Goal: Information Seeking & Learning: Learn about a topic

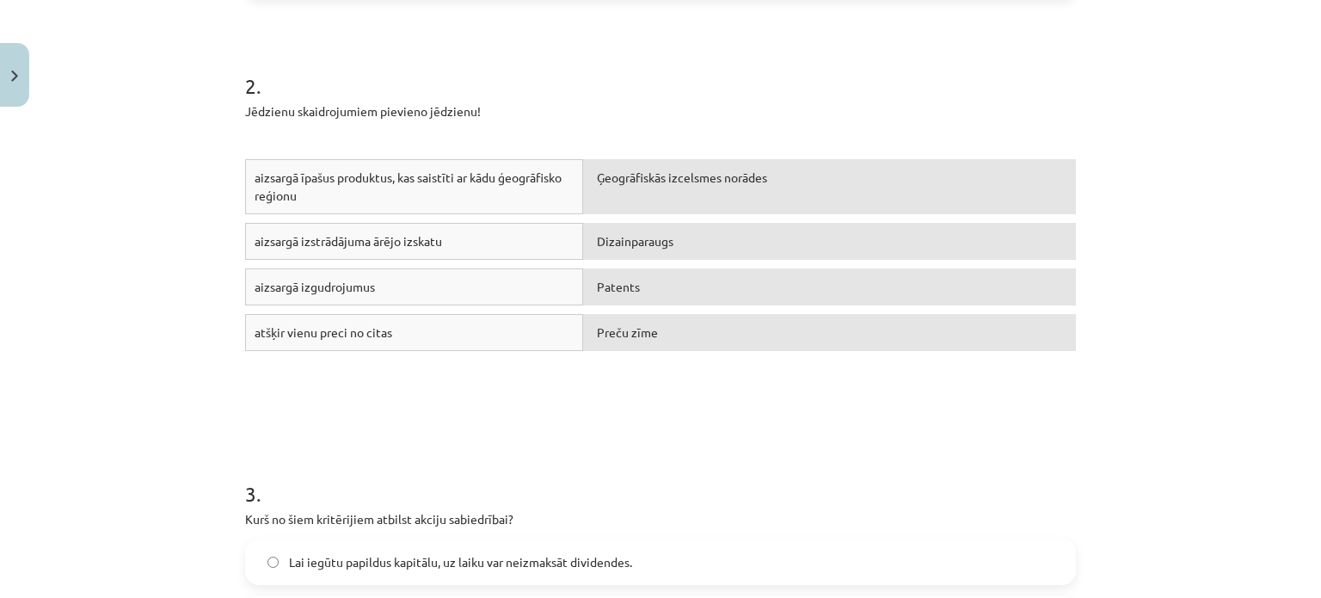
scroll to position [1066, 0]
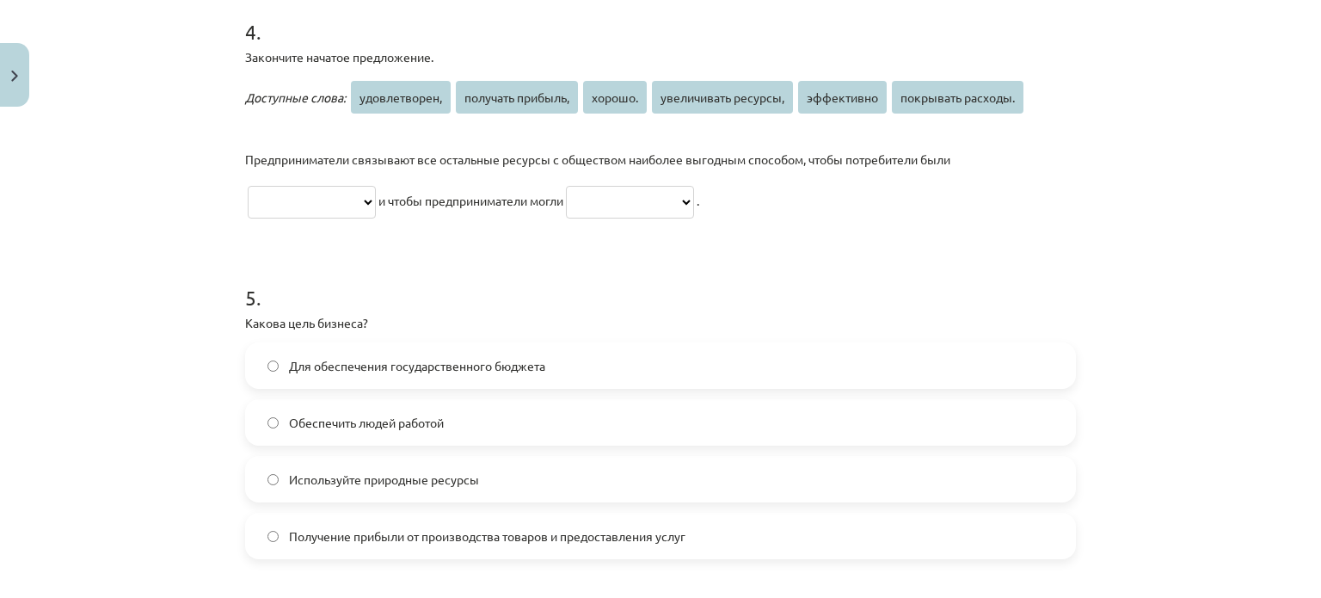
scroll to position [1788, 0]
click at [323, 209] on select "**********" at bounding box center [312, 201] width 128 height 33
select select "**********"
click at [248, 185] on select "**********" at bounding box center [312, 201] width 128 height 33
click at [650, 185] on select "**********" at bounding box center [630, 201] width 128 height 33
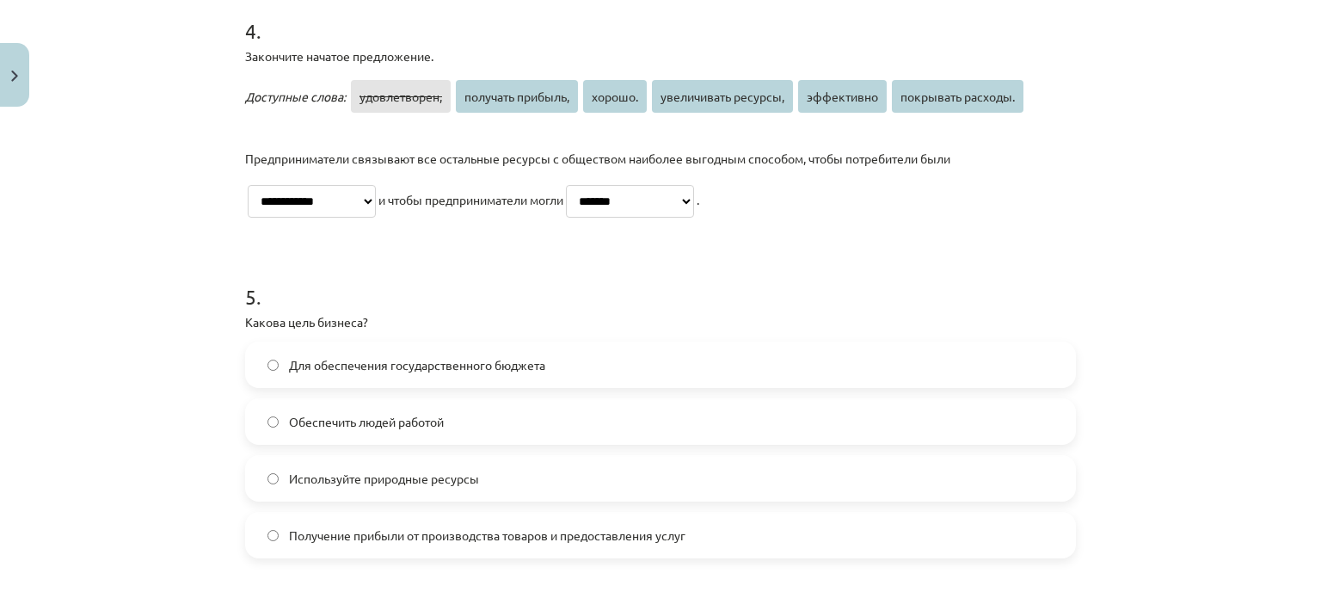
click at [609, 185] on select "**********" at bounding box center [630, 201] width 128 height 33
click at [651, 211] on select "**********" at bounding box center [630, 201] width 128 height 33
select select "*********"
click at [609, 185] on select "**********" at bounding box center [630, 201] width 128 height 33
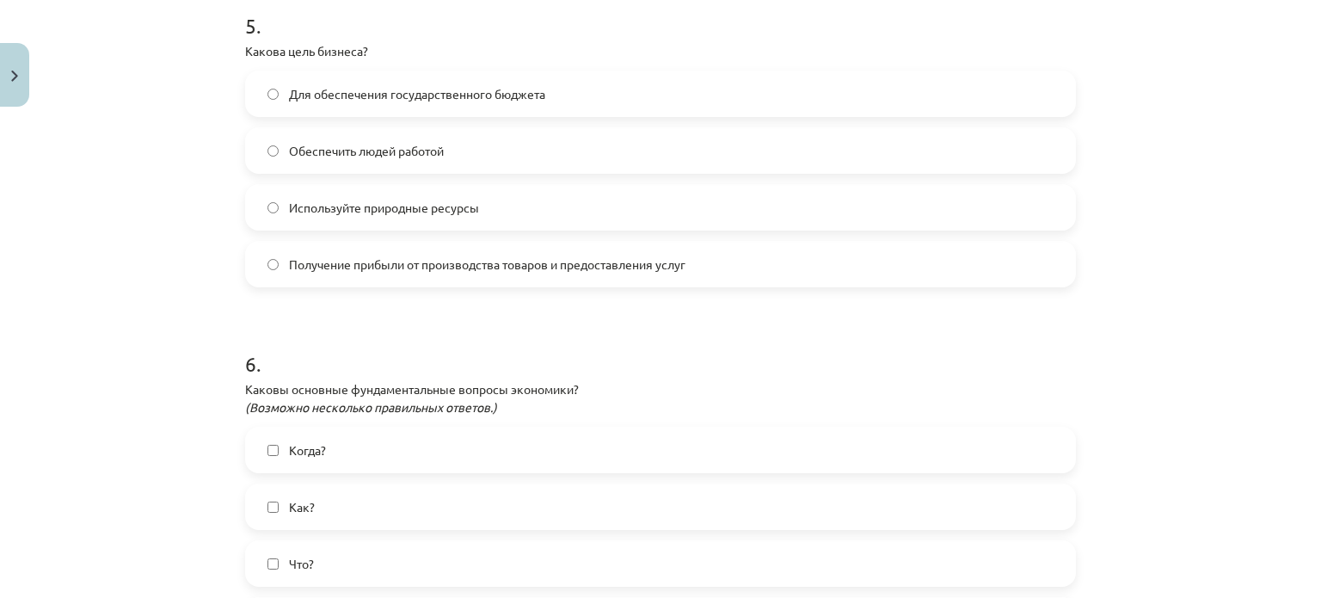
scroll to position [2052, 0]
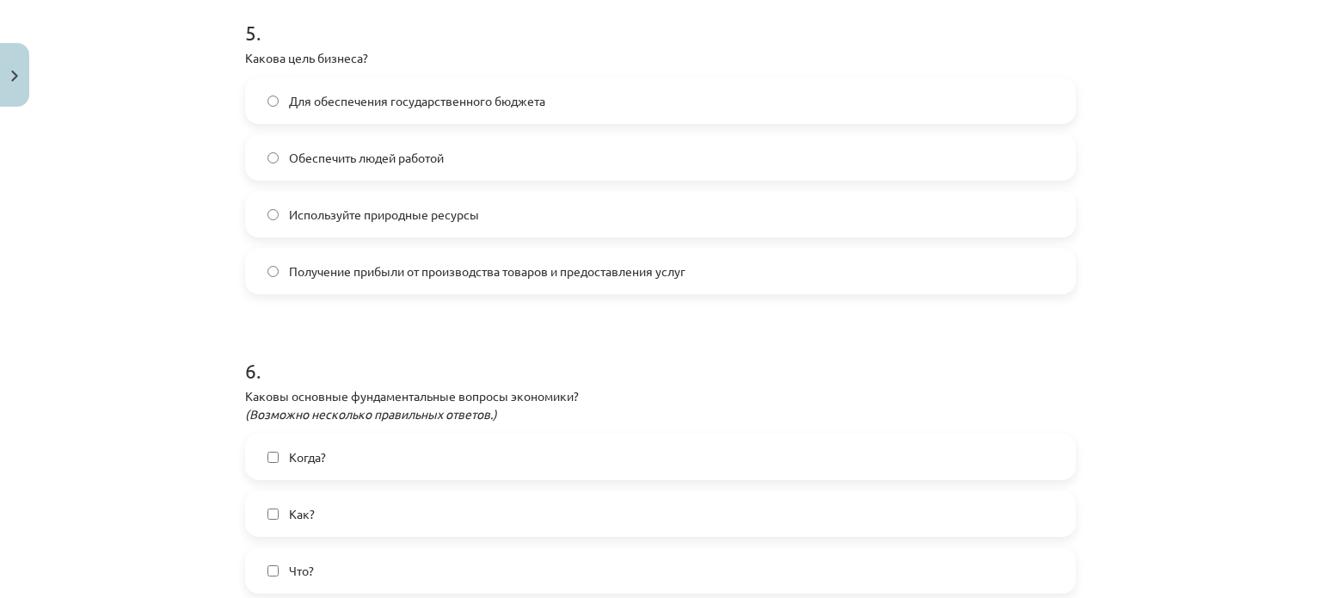
click at [401, 272] on font "Получение прибыли от производства товаров и предоставления услуг" at bounding box center [487, 270] width 396 height 15
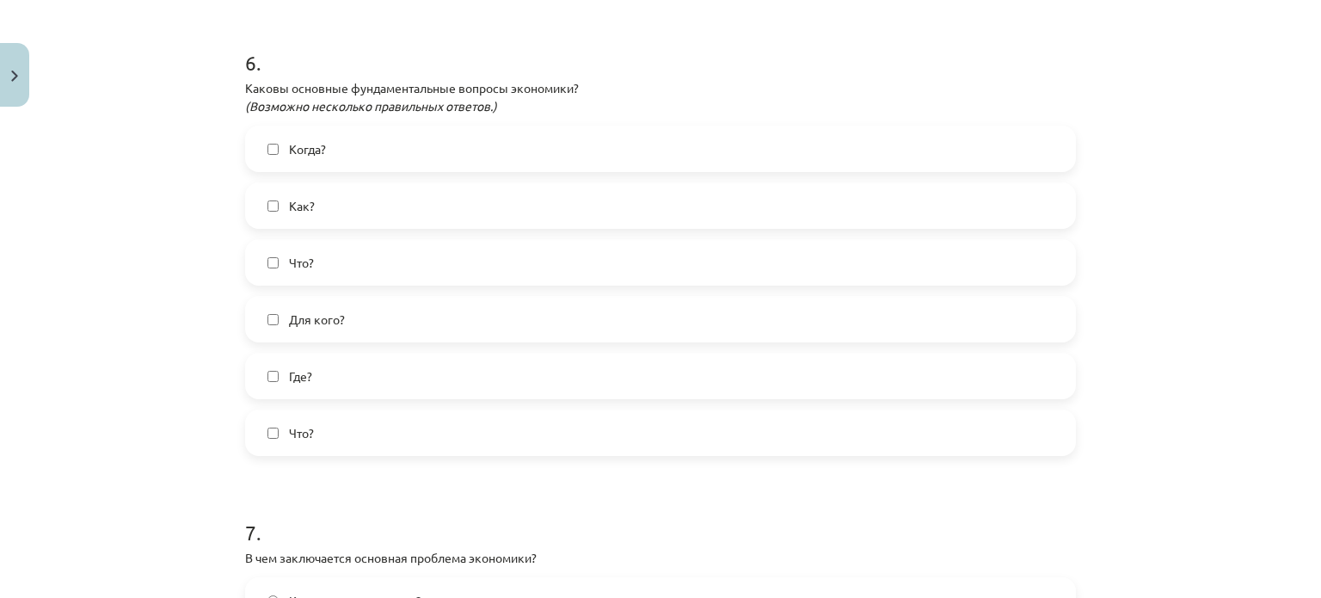
scroll to position [2398, 0]
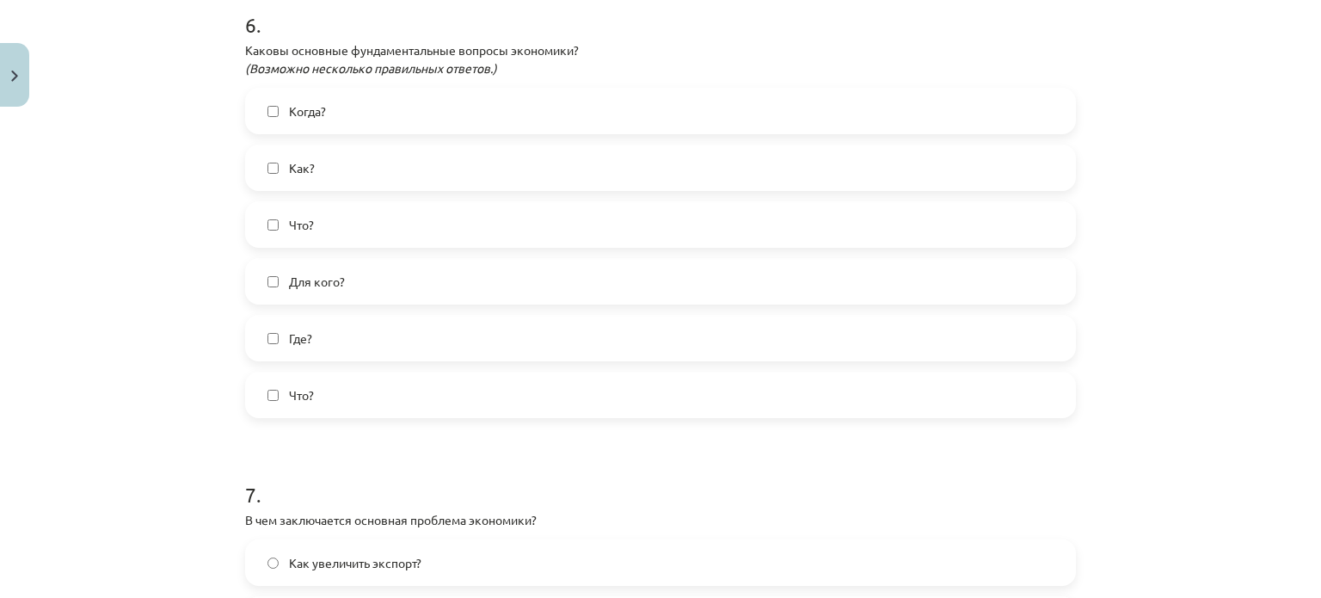
click at [156, 242] on div "Тема обучения: Обществознание, учебный материал для теста 1 класса 8 #6 Финальн…" at bounding box center [660, 299] width 1321 height 598
click at [261, 242] on label "Что?" at bounding box center [660, 224] width 827 height 43
click at [289, 159] on span "Как?" at bounding box center [302, 168] width 26 height 18
click at [302, 278] on font "Для кого?" at bounding box center [317, 280] width 56 height 15
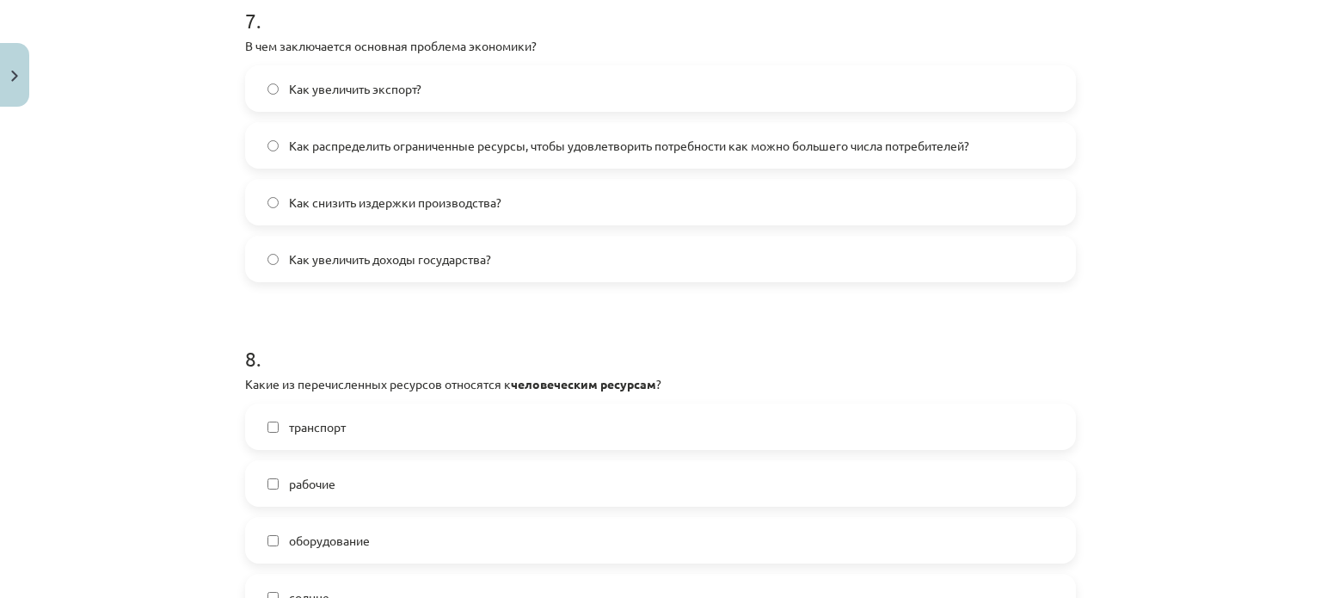
scroll to position [2883, 0]
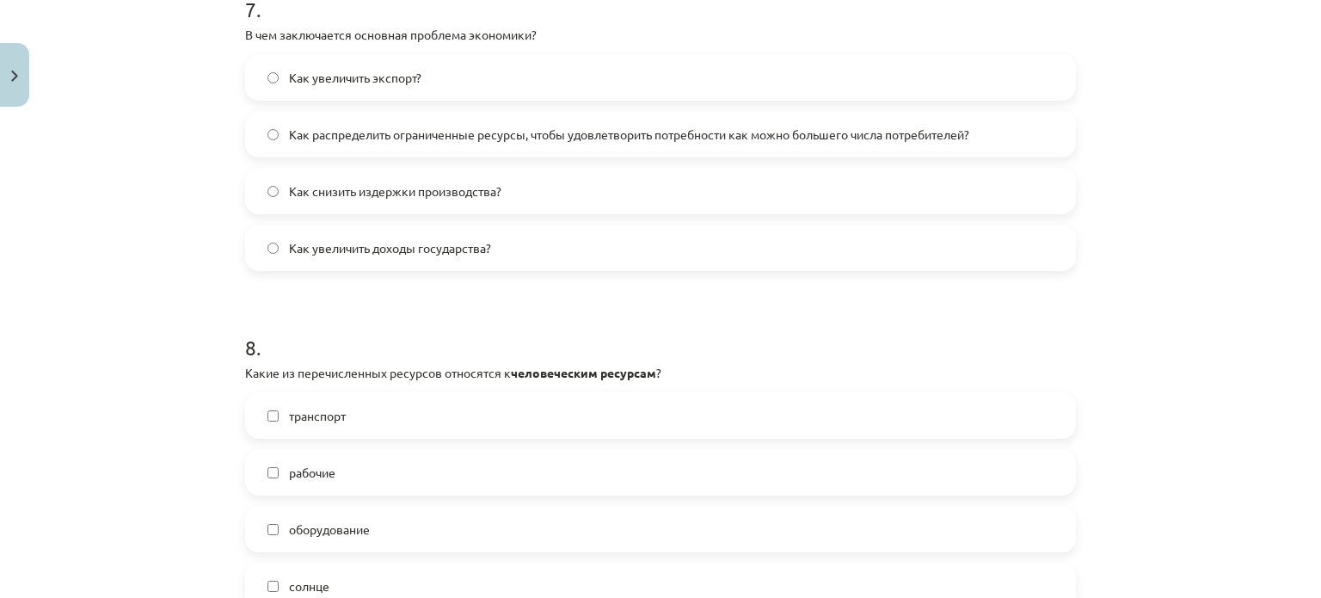
click at [401, 137] on font "Как распределить ограниченные ресурсы, чтобы удовлетворить потребности как можн…" at bounding box center [629, 133] width 680 height 15
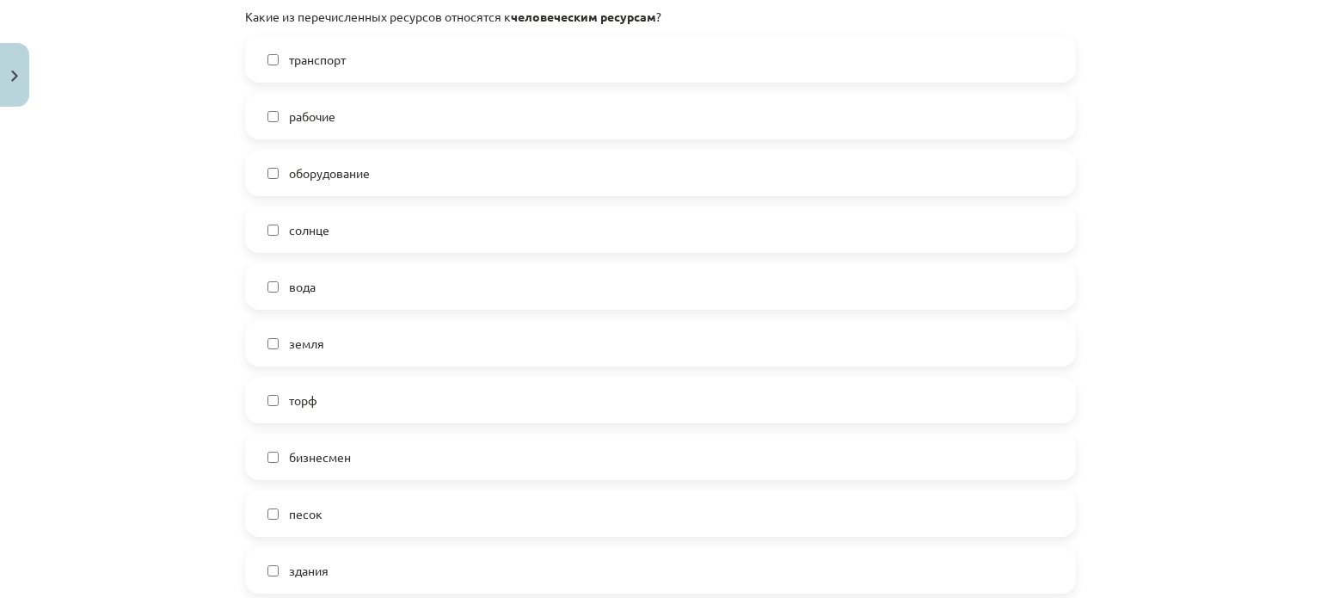
scroll to position [3240, 0]
click at [273, 116] on label "рабочие" at bounding box center [660, 114] width 827 height 43
click at [341, 457] on font "бизнесмен" at bounding box center [320, 454] width 62 height 15
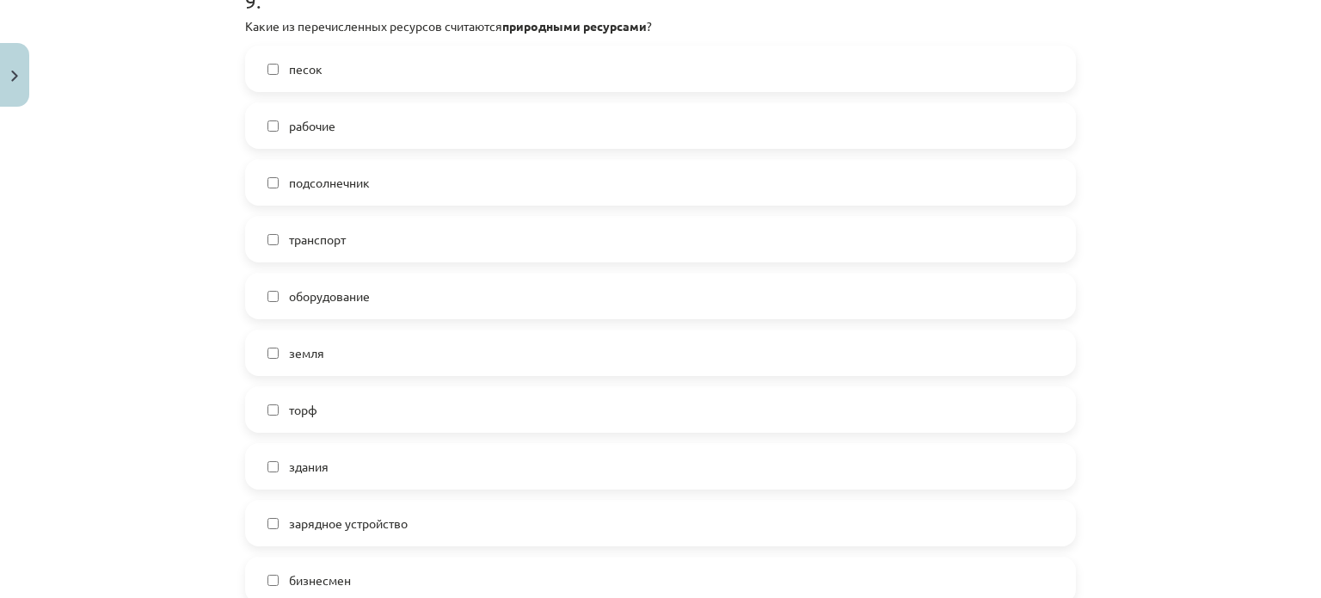
scroll to position [3965, 0]
click at [288, 83] on label "песок" at bounding box center [660, 67] width 827 height 43
click at [300, 173] on span "подсолнечник" at bounding box center [329, 182] width 81 height 18
click at [319, 353] on label "земля" at bounding box center [660, 351] width 827 height 43
click at [311, 409] on label "торф" at bounding box center [660, 408] width 827 height 43
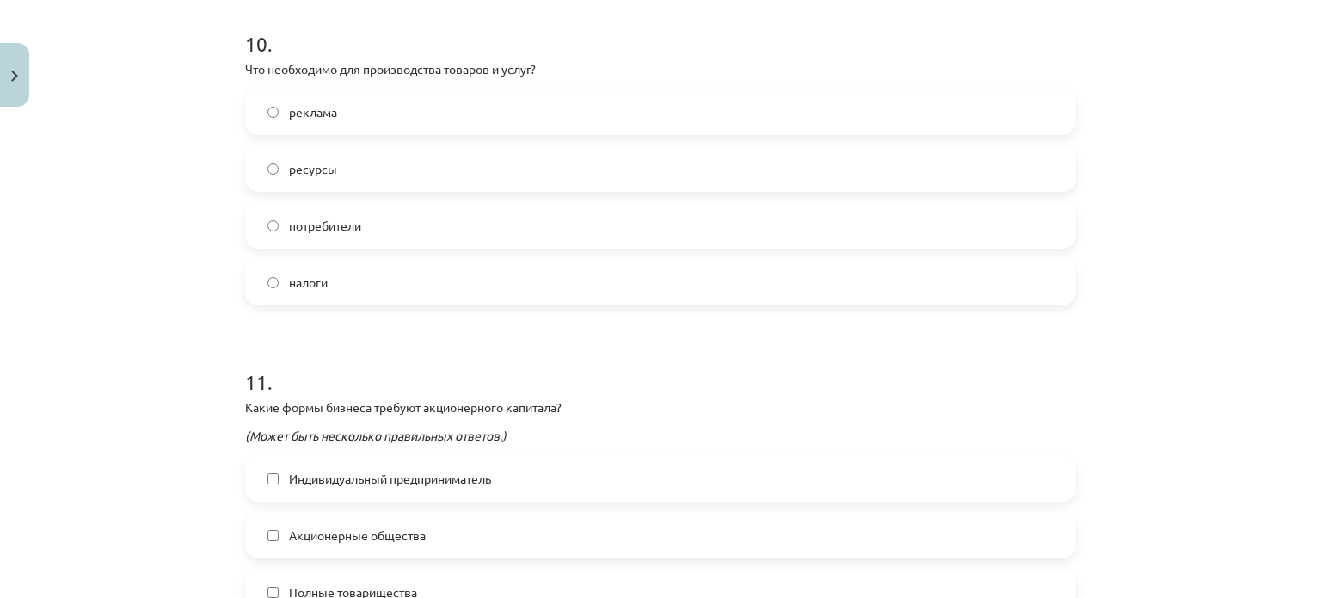
scroll to position [4670, 0]
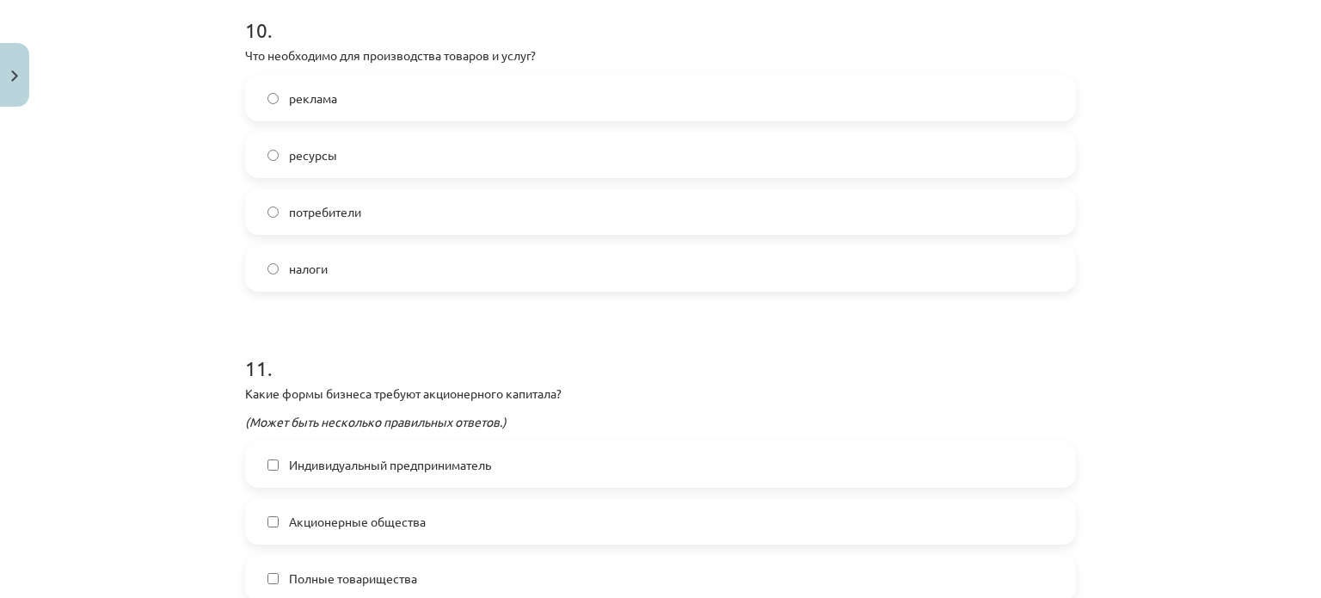
click at [289, 152] on font "ресурсы" at bounding box center [313, 154] width 48 height 15
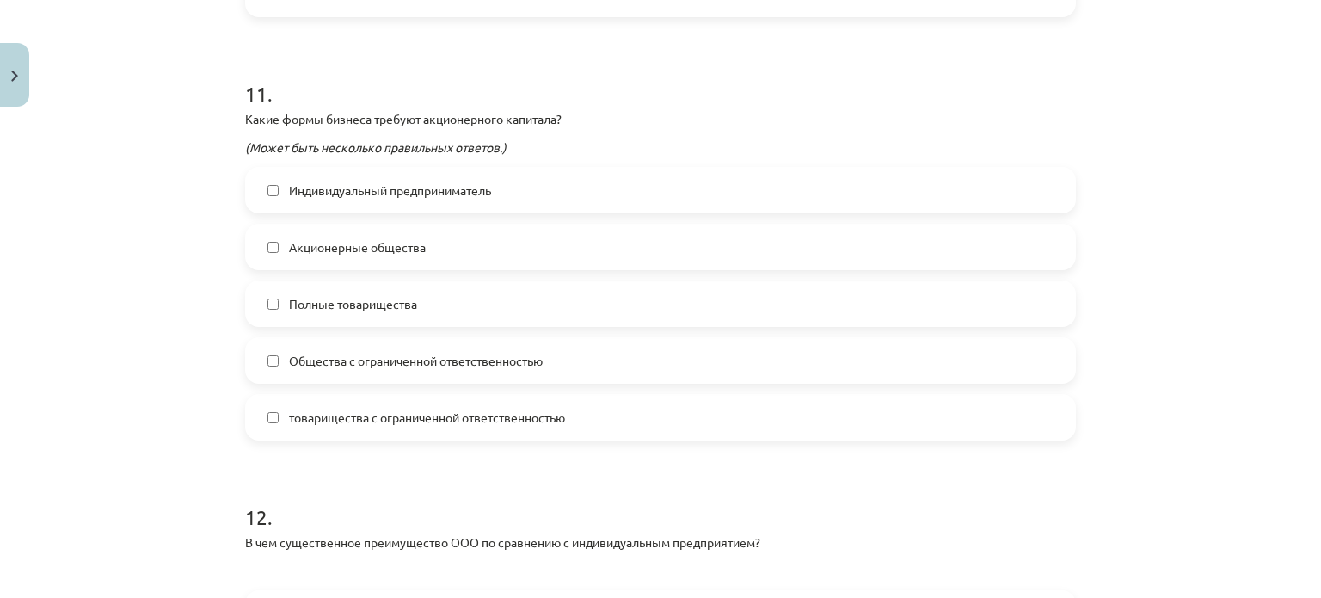
scroll to position [4946, 0]
click at [289, 353] on font "Общества с ограниченной ответственностью" at bounding box center [416, 359] width 254 height 15
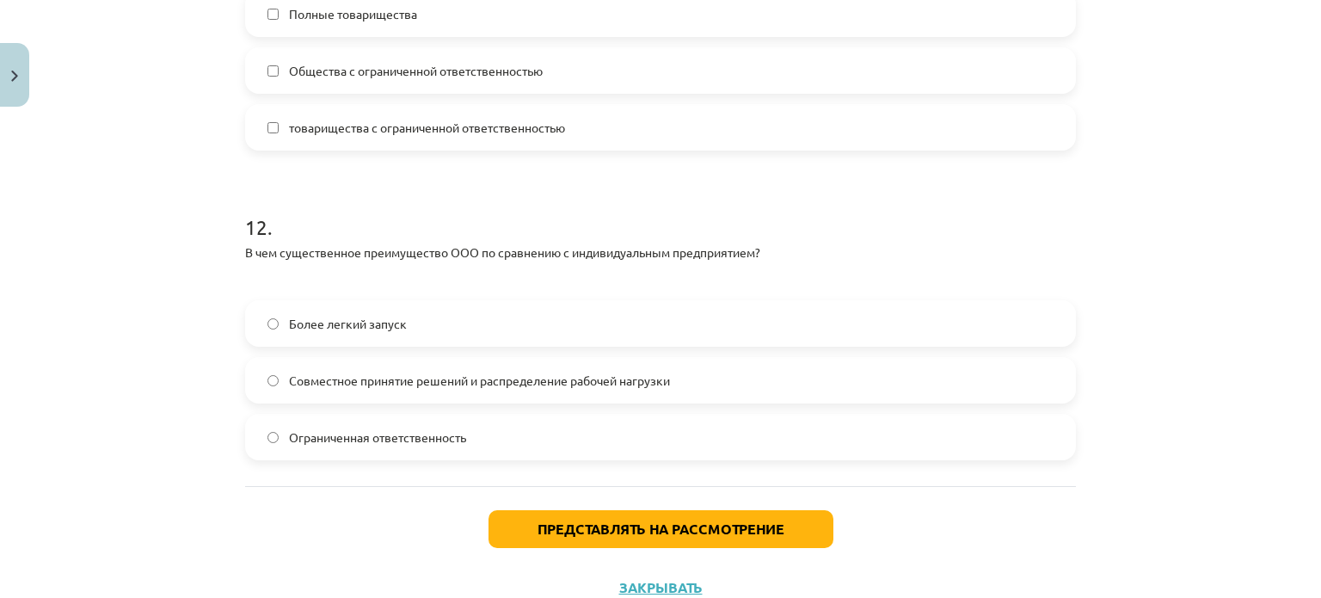
scroll to position [5296, 0]
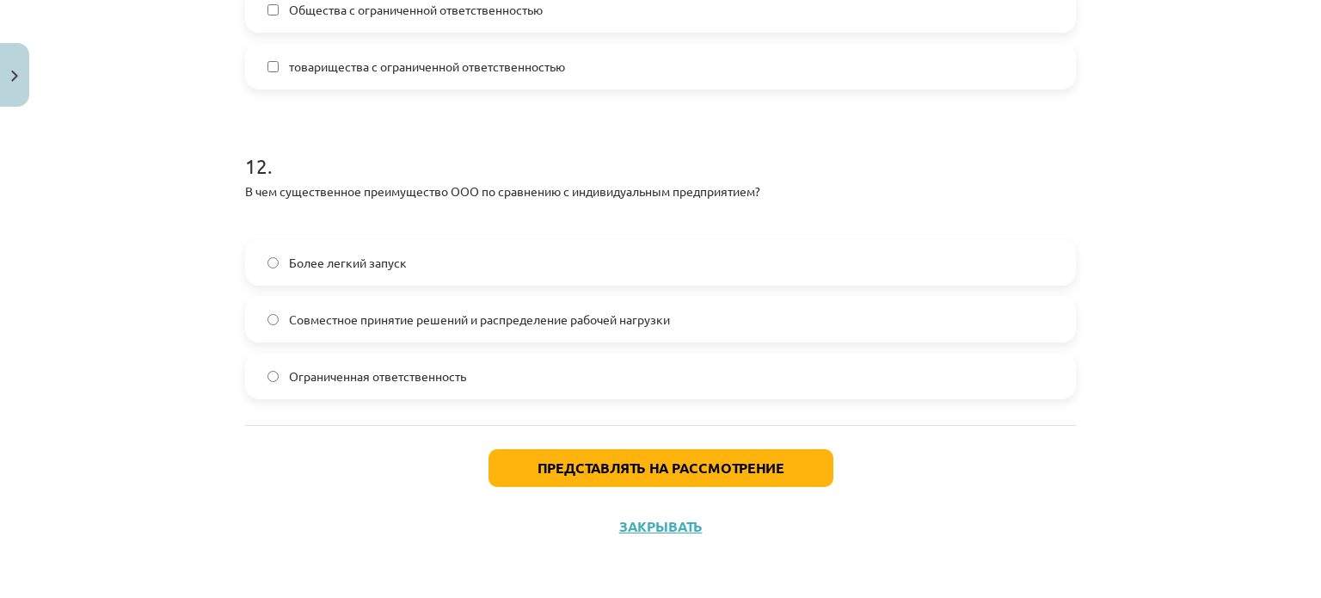
click at [288, 364] on label "Ограниченная ответственность" at bounding box center [660, 375] width 827 height 43
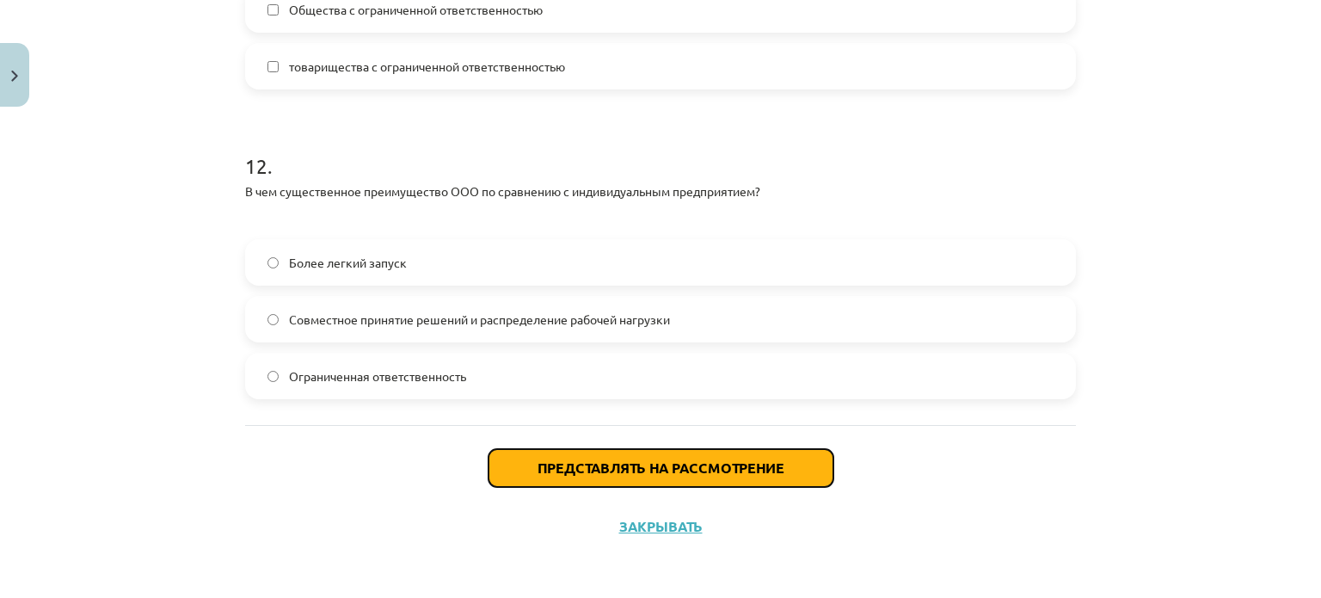
click at [539, 474] on font "Представлять на рассмотрение" at bounding box center [660, 467] width 247 height 18
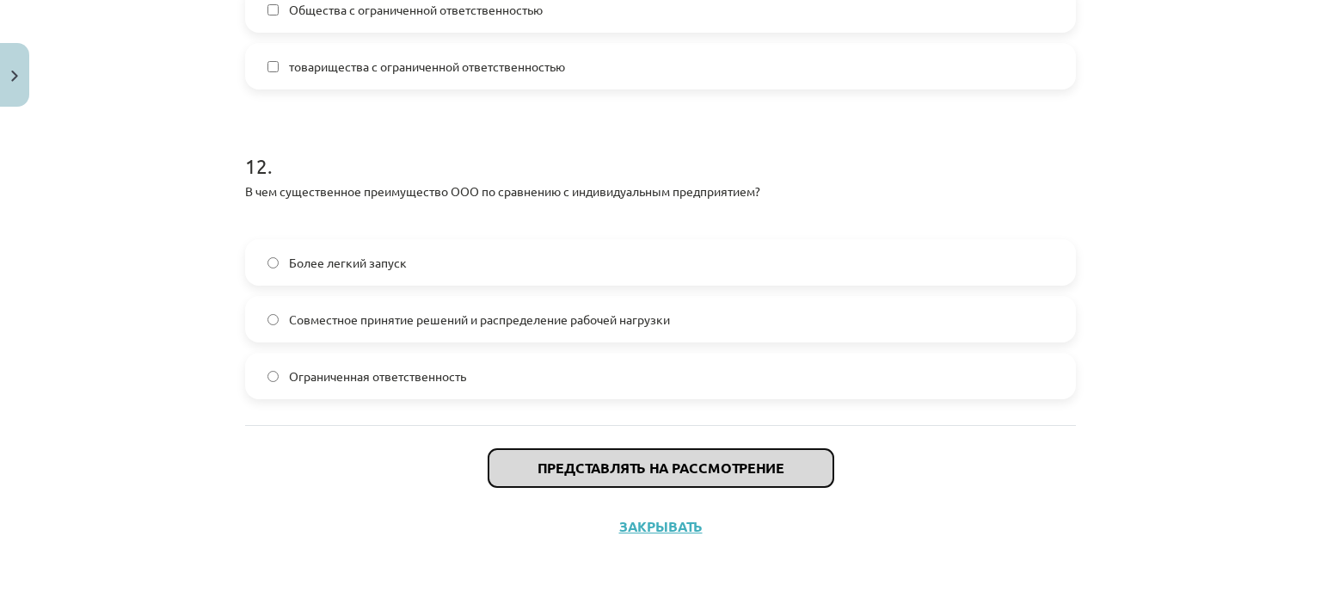
click at [539, 474] on font "Представлять на рассмотрение" at bounding box center [660, 467] width 247 height 18
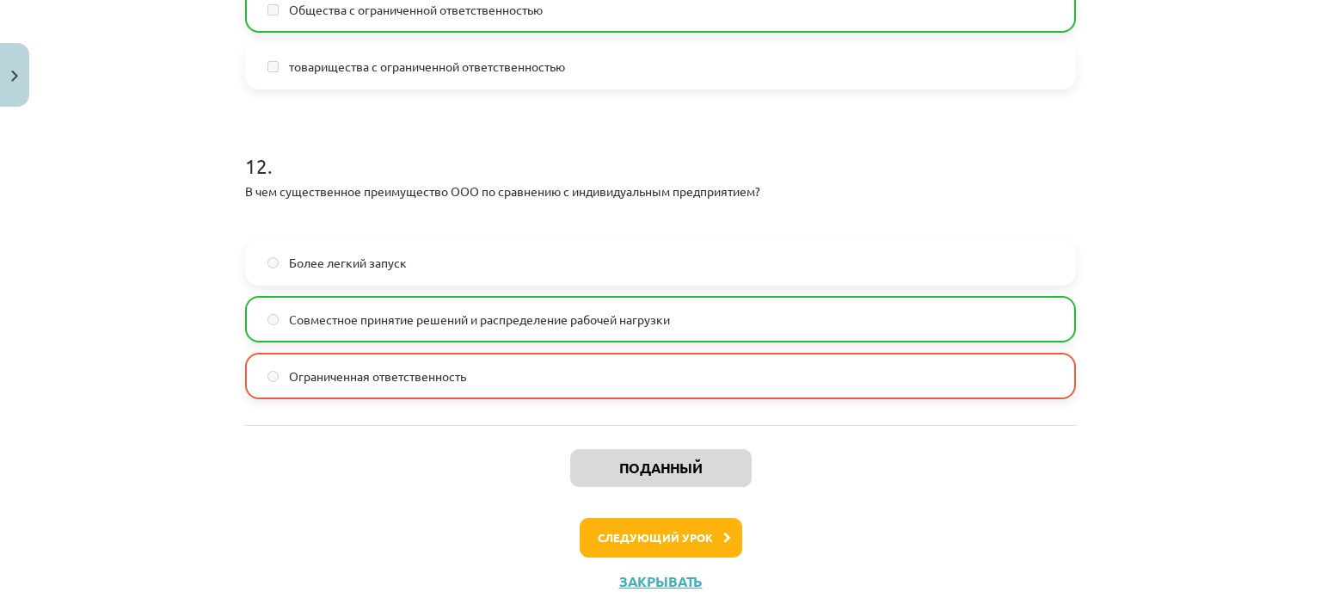
click at [539, 474] on div "Поданный Следующий [DEMOGRAPHIC_DATA]" at bounding box center [660, 512] width 831 height 175
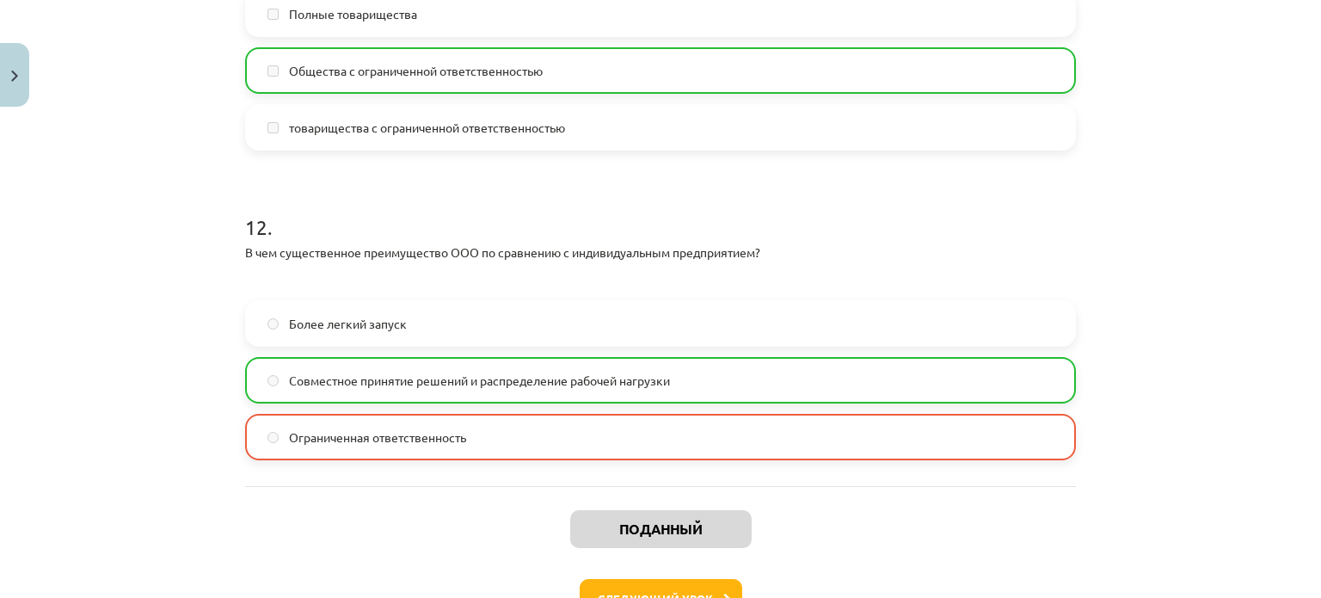
scroll to position [5350, 0]
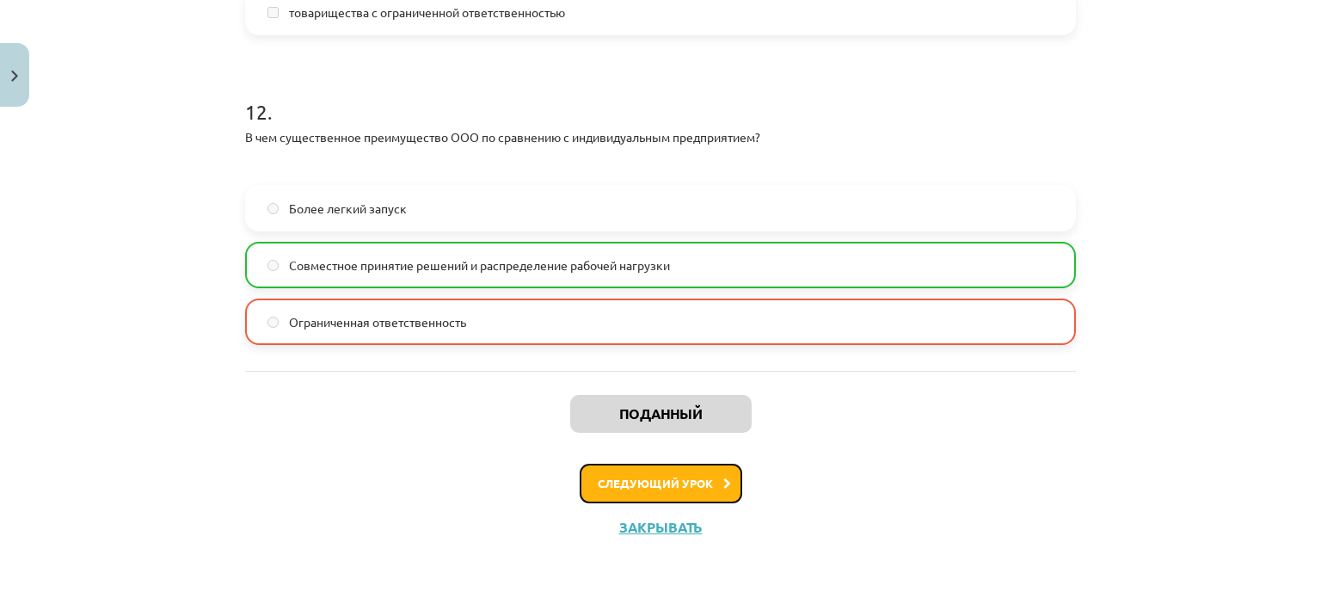
click at [648, 477] on font "Следующий урок" at bounding box center [655, 483] width 115 height 15
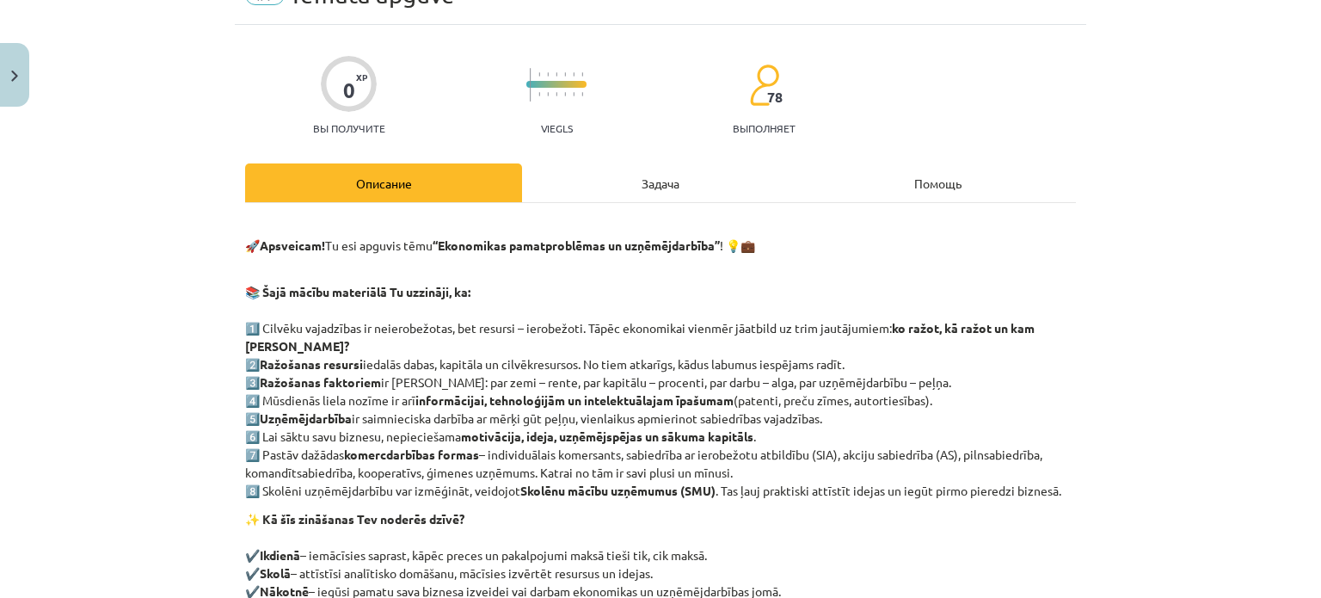
scroll to position [43, 0]
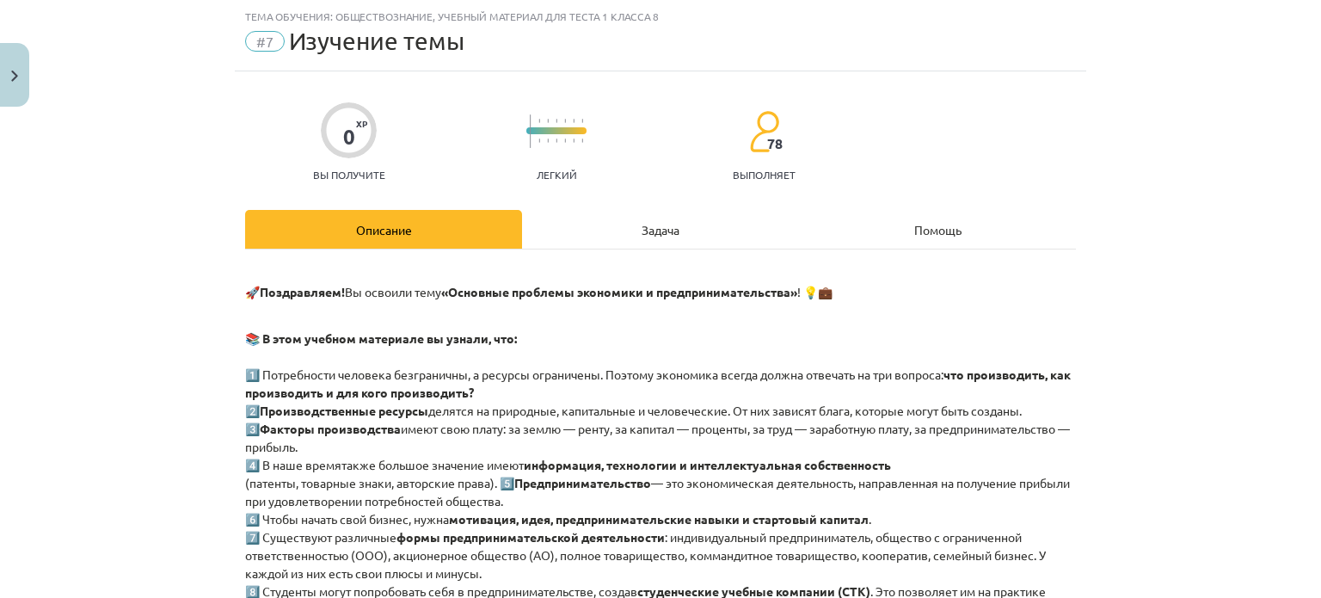
click at [604, 231] on div "Задача" at bounding box center [660, 229] width 277 height 39
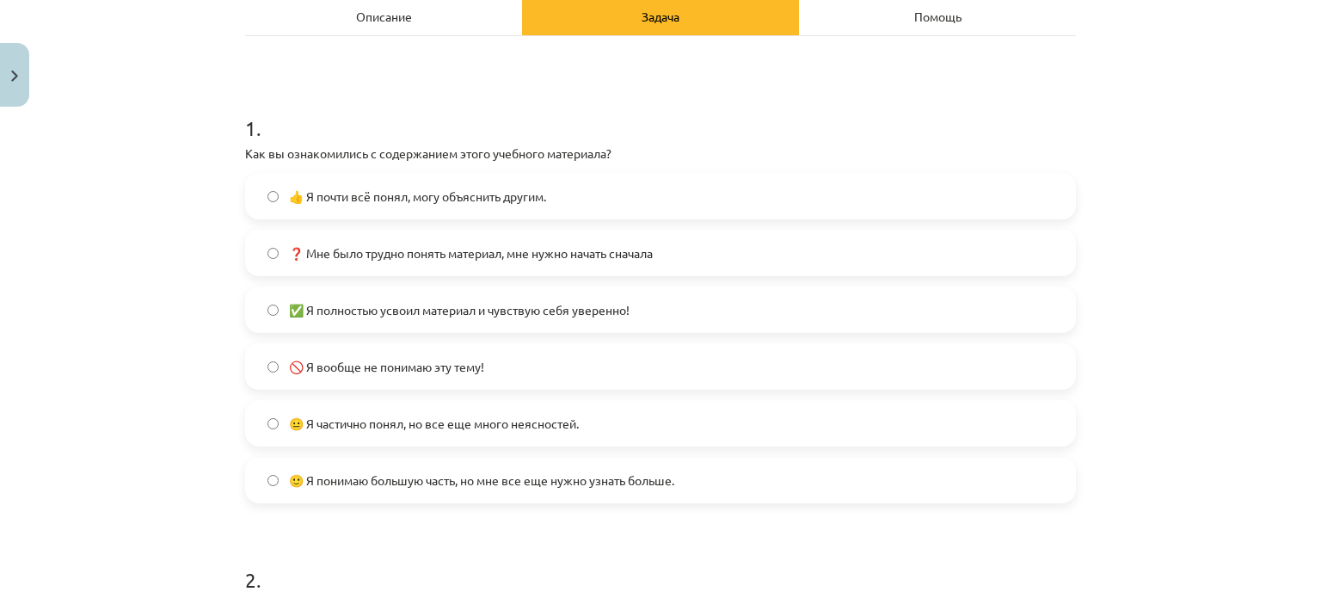
scroll to position [275, 0]
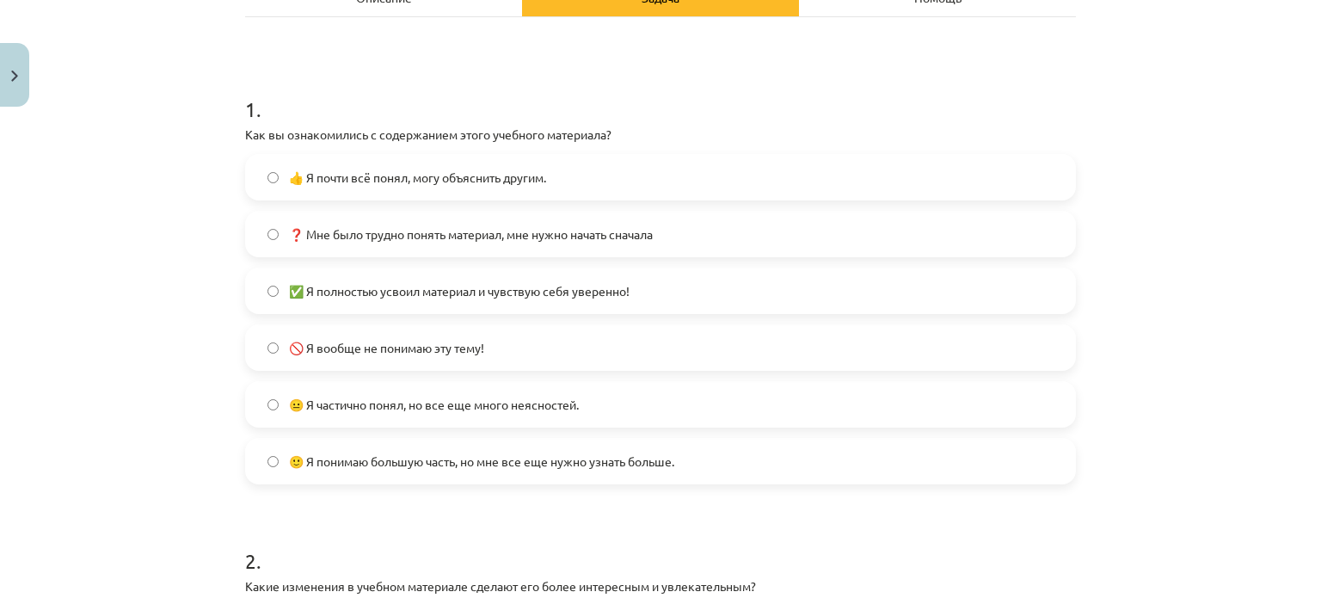
click at [488, 406] on font "😐 Я частично понял, но все еще много неясностей." at bounding box center [434, 403] width 290 height 15
click at [488, 445] on label "🙂 Я понимаю большую часть, но мне все еще нужно узнать больше." at bounding box center [660, 460] width 827 height 43
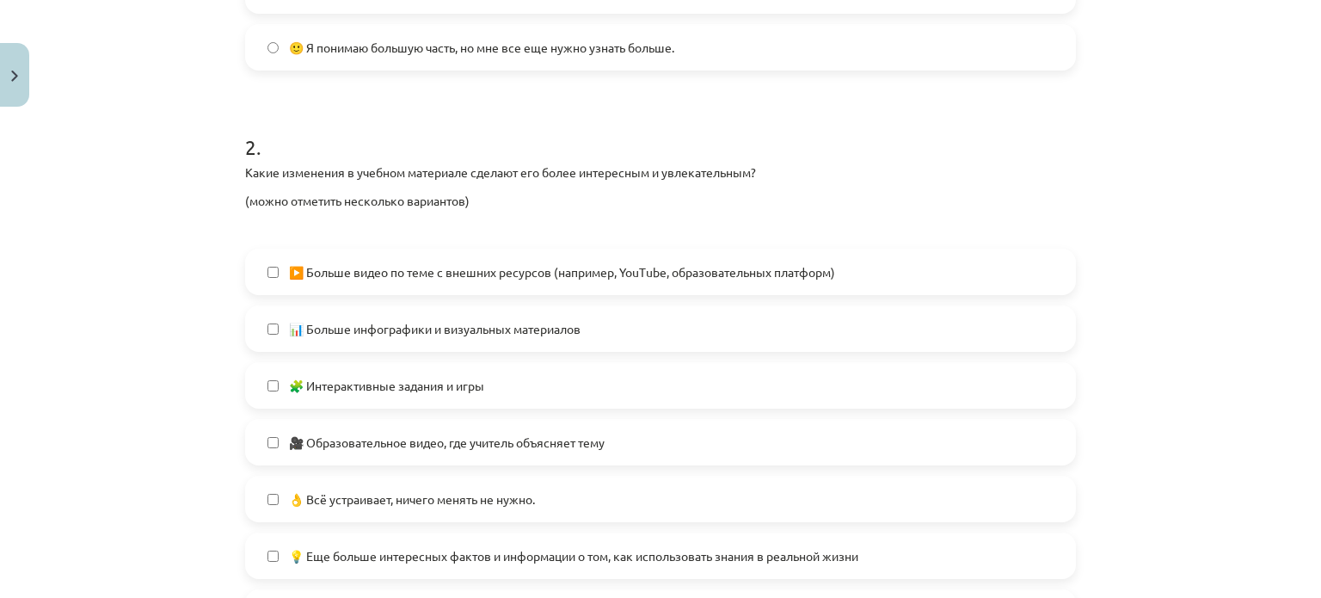
scroll to position [739, 0]
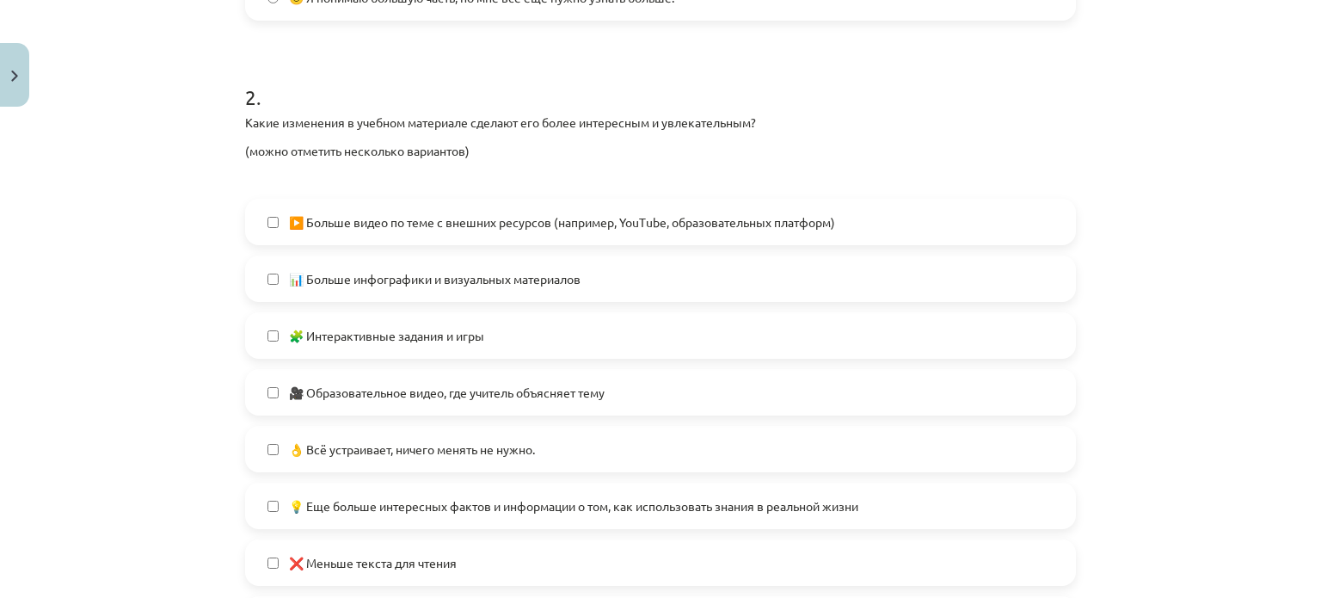
click at [469, 465] on label "👌 Всё устраивает, ничего менять не нужно." at bounding box center [660, 448] width 827 height 43
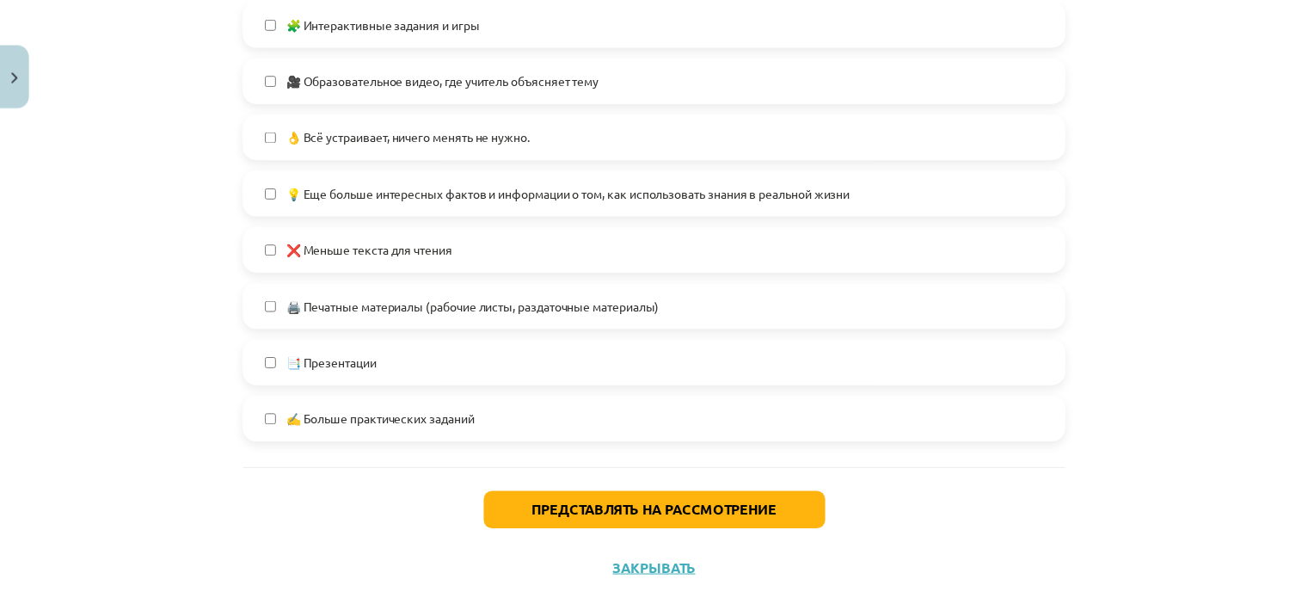
scroll to position [1096, 0]
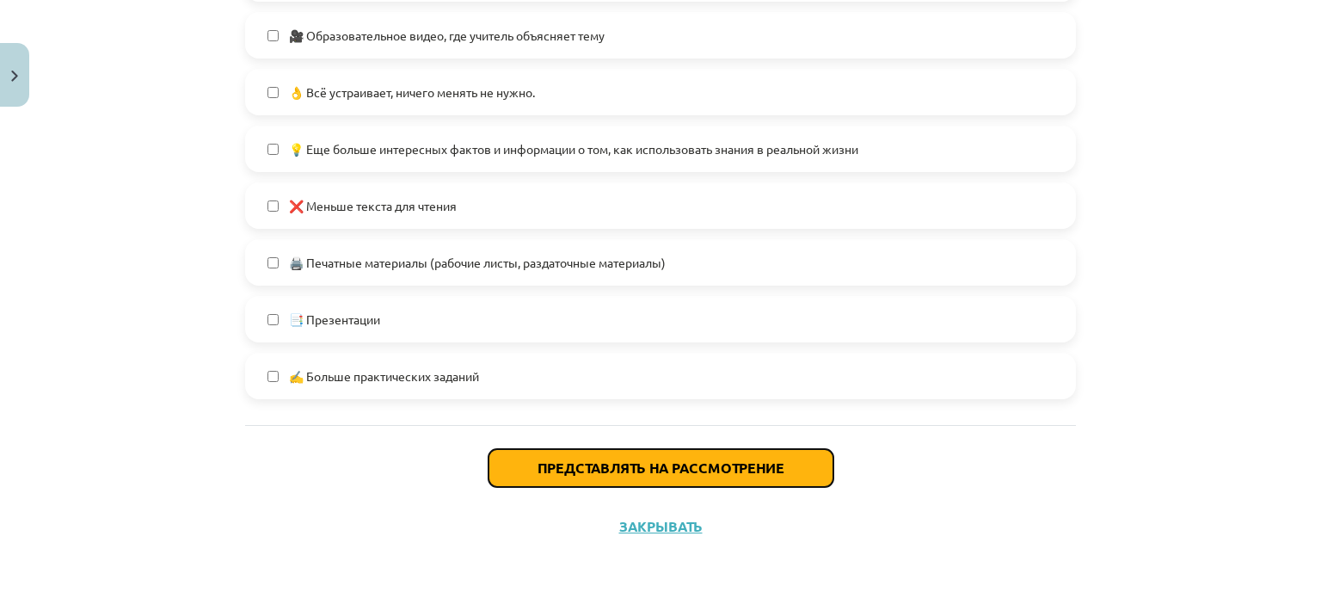
click at [513, 474] on button "Представлять на рассмотрение" at bounding box center [660, 468] width 345 height 38
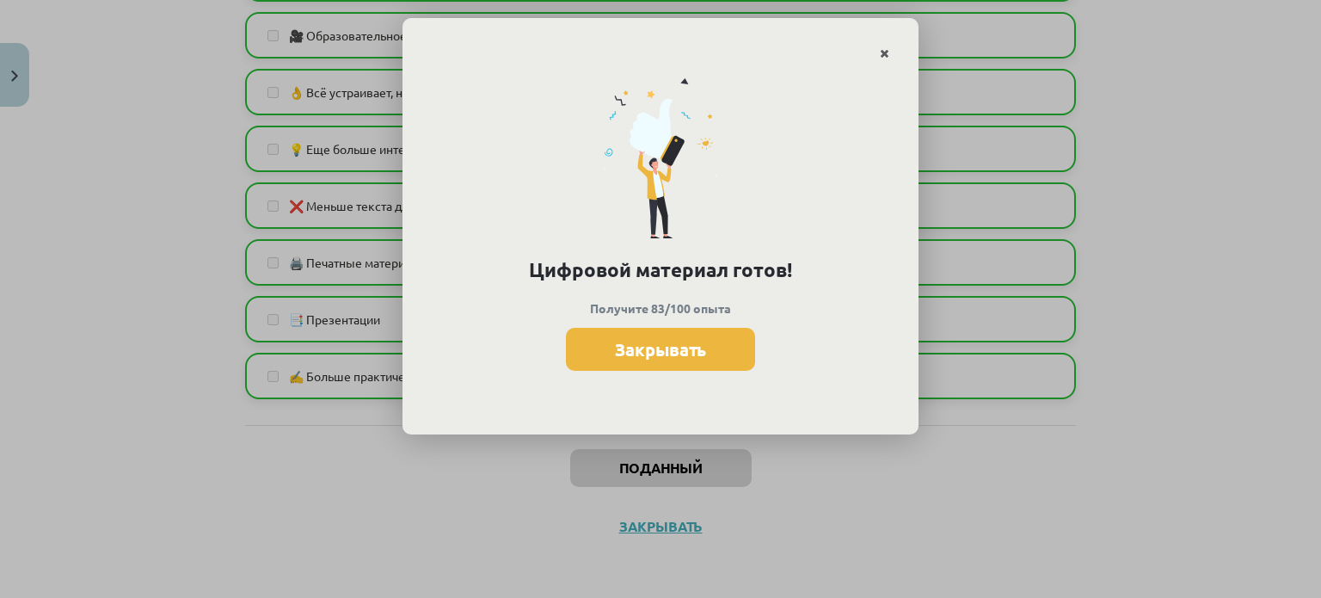
click at [897, 54] on link "Закрывать" at bounding box center [884, 54] width 30 height 34
